Goal: Information Seeking & Learning: Learn about a topic

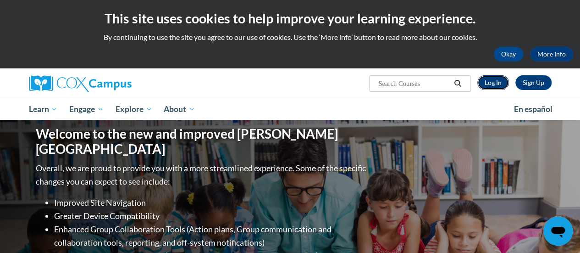
click at [489, 82] on link "Log In" at bounding box center [493, 82] width 32 height 15
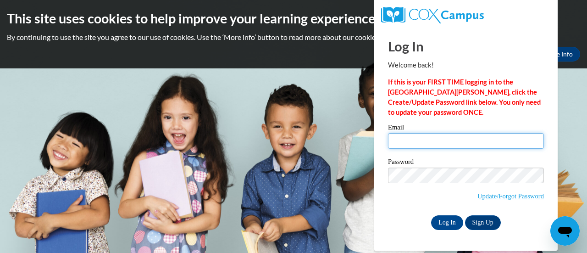
click at [415, 141] on input "Email" at bounding box center [466, 141] width 156 height 16
type input "borkowsa@w-csd.org"
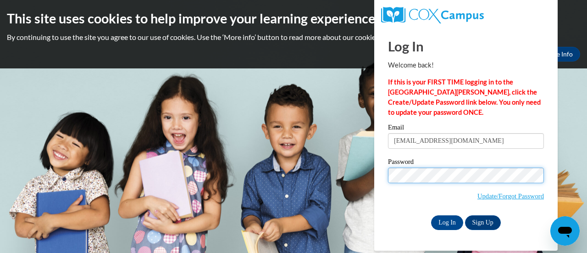
click at [431, 215] on input "Log In" at bounding box center [447, 222] width 32 height 15
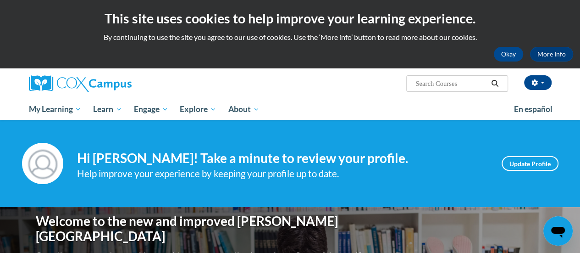
click at [449, 82] on input "Search..." at bounding box center [451, 83] width 73 height 11
type input "read aloud"
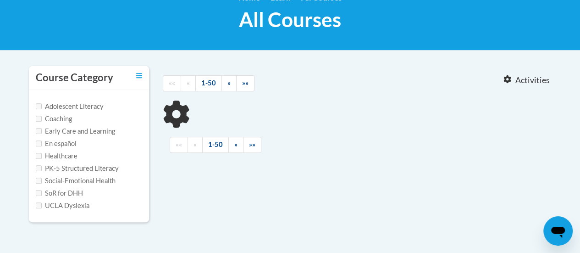
scroll to position [143, 0]
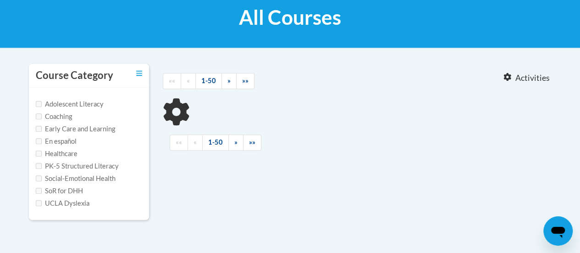
type input "read aloud"
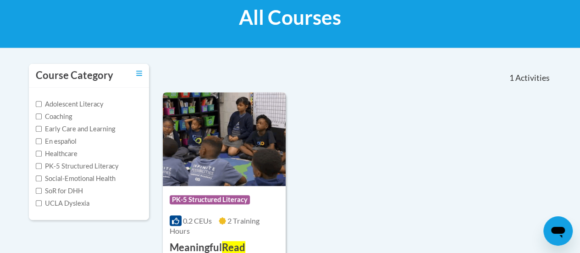
click at [227, 150] on img at bounding box center [224, 139] width 123 height 94
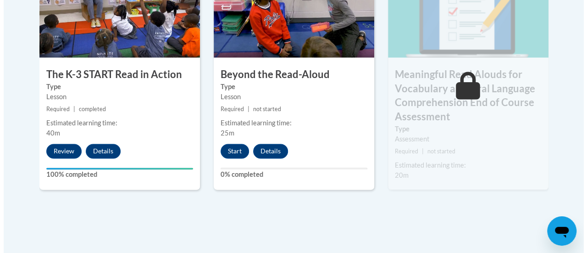
scroll to position [635, 0]
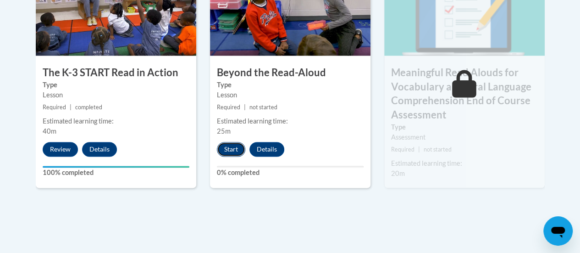
click at [228, 150] on button "Start" at bounding box center [231, 149] width 28 height 15
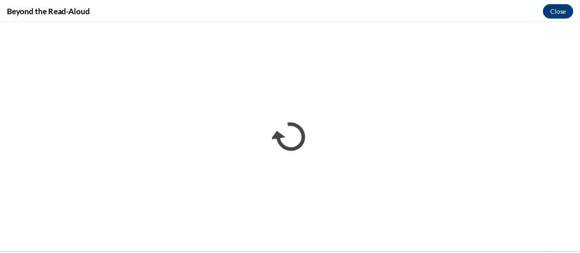
scroll to position [0, 0]
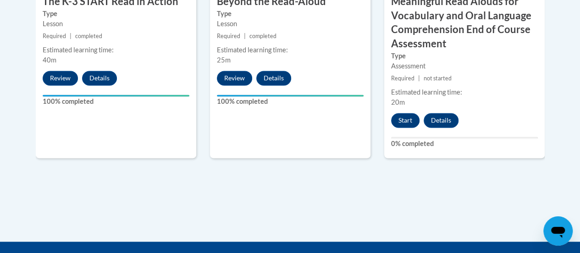
scroll to position [708, 0]
